Goal: Navigation & Orientation: Find specific page/section

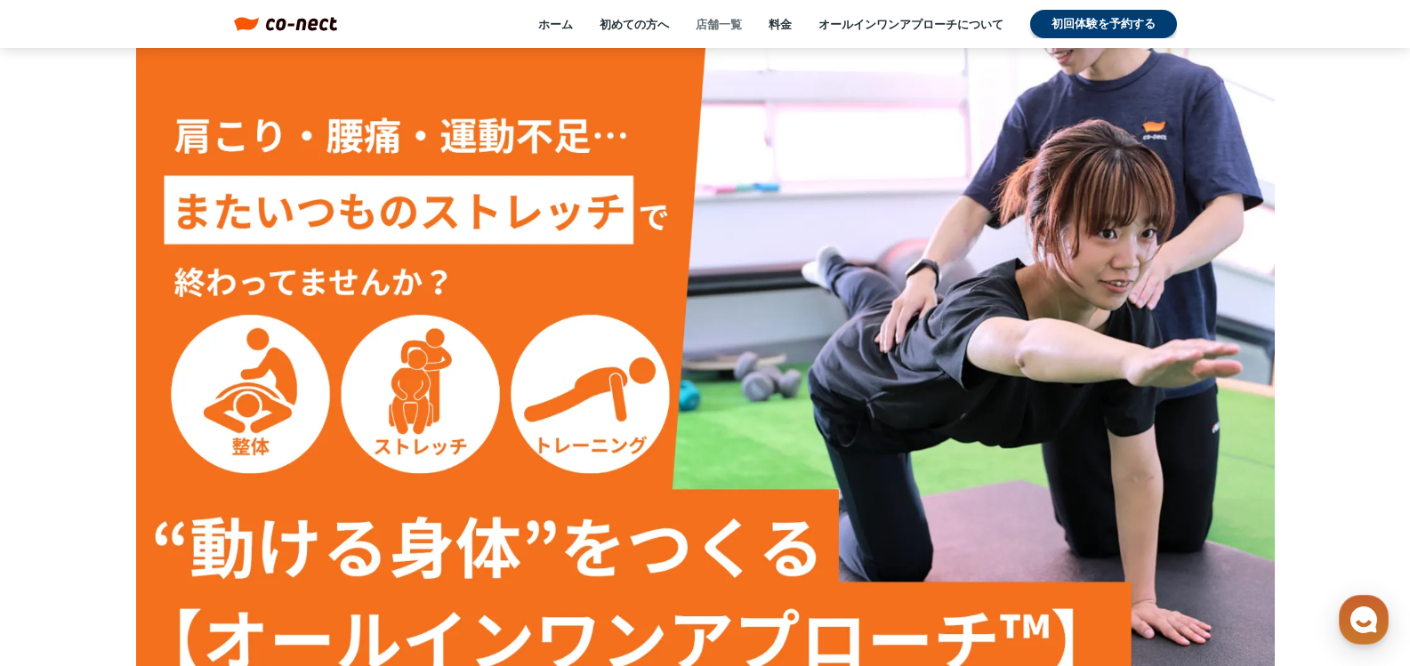
click at [703, 22] on link "店舗一覧" at bounding box center [718, 24] width 46 height 16
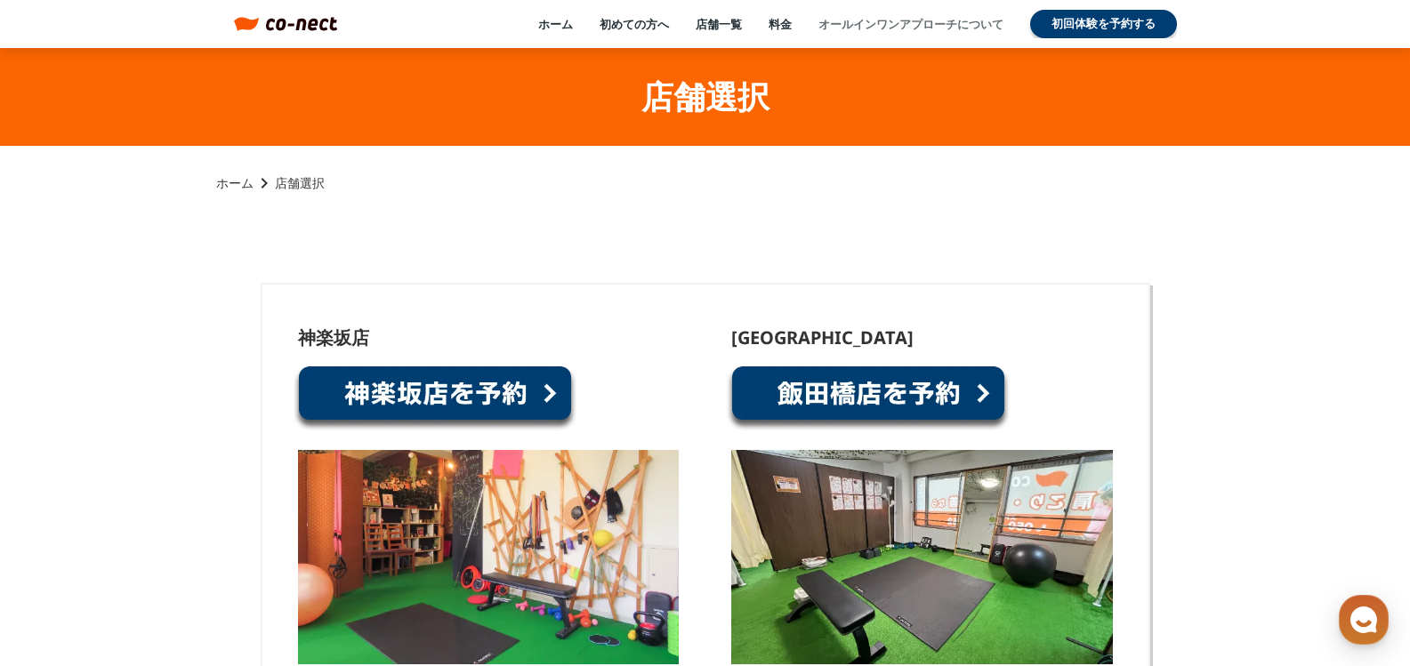
click at [849, 28] on link "オールインワンアプローチについて" at bounding box center [910, 24] width 185 height 16
